Goal: Navigation & Orientation: Find specific page/section

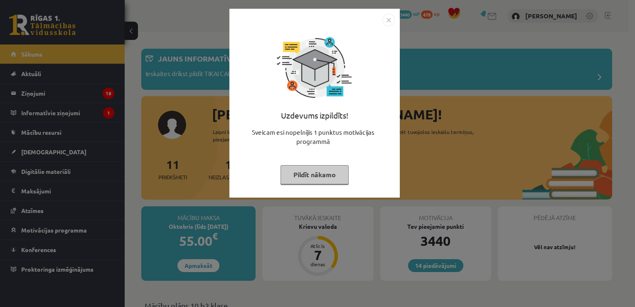
click at [332, 173] on button "Pildīt nākamo" at bounding box center [315, 174] width 68 height 19
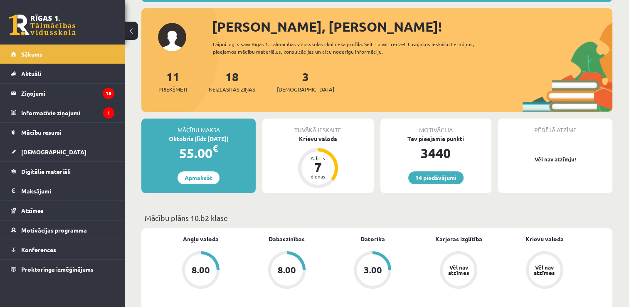
scroll to position [75, 0]
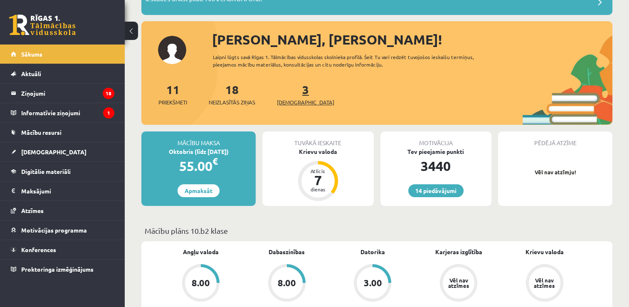
click at [299, 101] on span "[DEMOGRAPHIC_DATA]" at bounding box center [305, 102] width 57 height 8
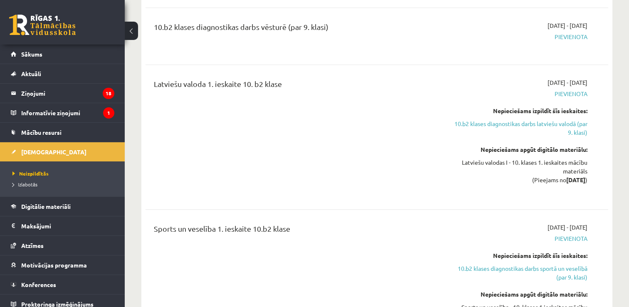
scroll to position [921, 0]
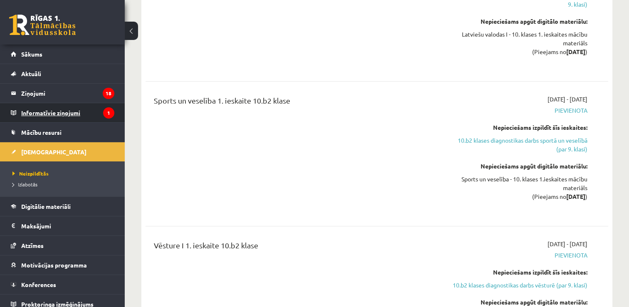
click at [88, 116] on legend "Informatīvie ziņojumi 1" at bounding box center [67, 112] width 93 height 19
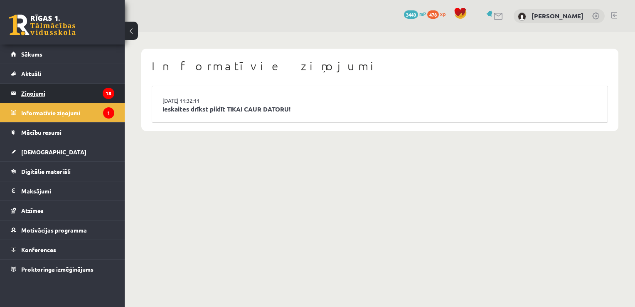
click at [83, 99] on legend "Ziņojumi 18" at bounding box center [67, 93] width 93 height 19
